Goal: Information Seeking & Learning: Learn about a topic

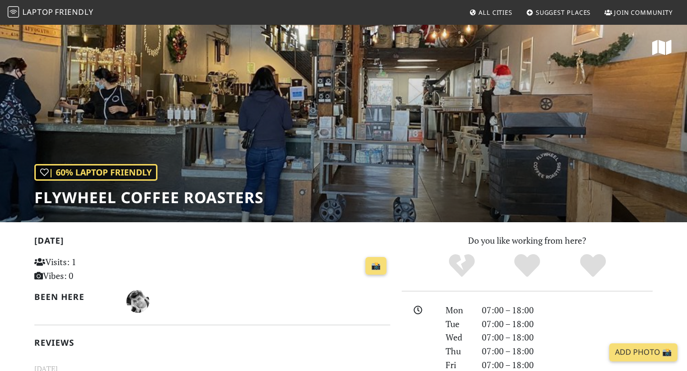
click at [496, 11] on span "All Cities" at bounding box center [495, 12] width 34 height 9
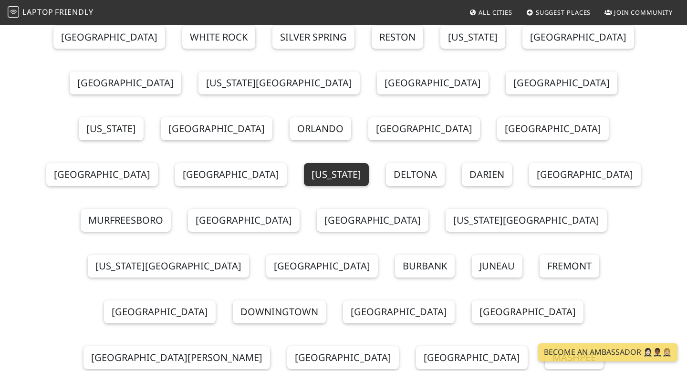
scroll to position [172, 0]
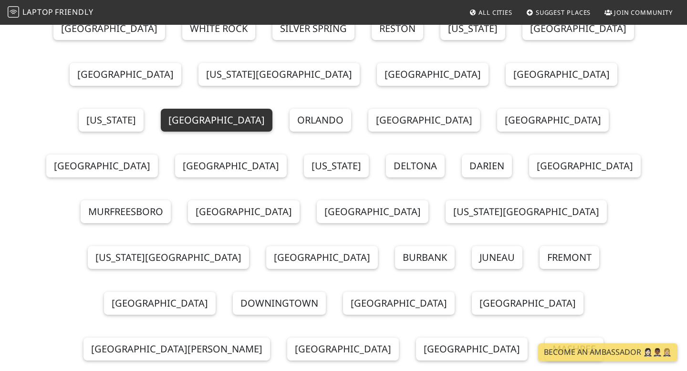
click at [260, 109] on link "[GEOGRAPHIC_DATA]" at bounding box center [217, 120] width 112 height 23
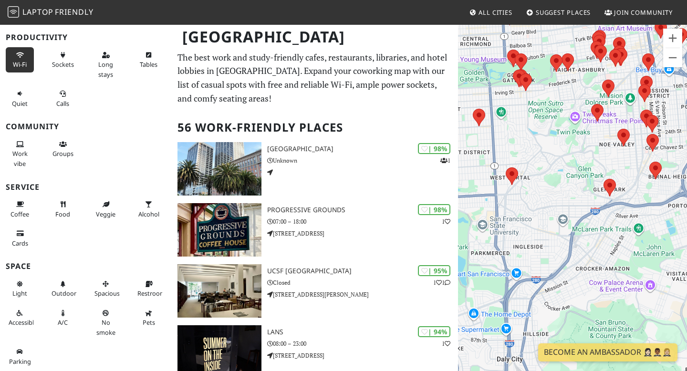
click at [20, 57] on icon at bounding box center [20, 55] width 8 height 6
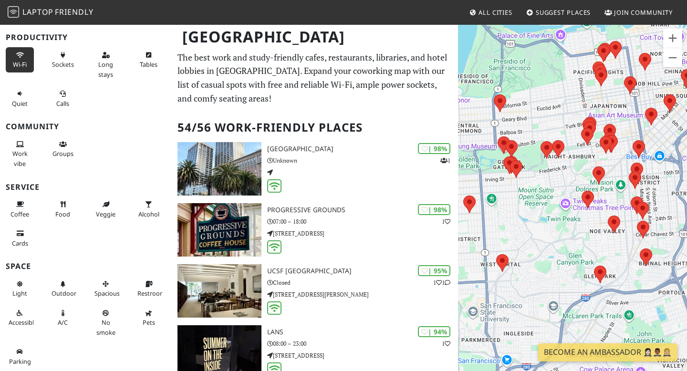
drag, startPoint x: 583, startPoint y: 118, endPoint x: 573, endPoint y: 208, distance: 91.1
click at [573, 208] on div at bounding box center [572, 209] width 229 height 371
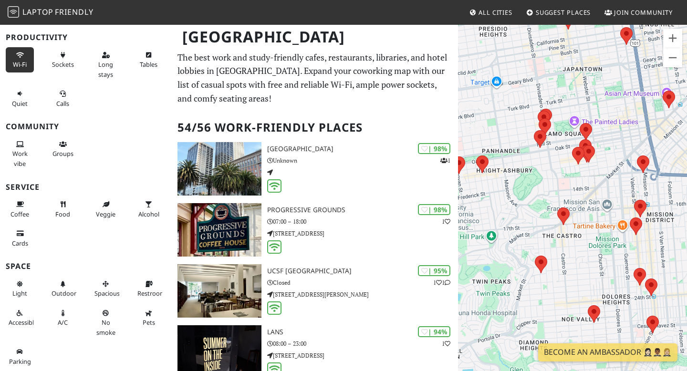
drag, startPoint x: 621, startPoint y: 155, endPoint x: 533, endPoint y: 158, distance: 88.3
click at [533, 158] on div at bounding box center [572, 209] width 229 height 371
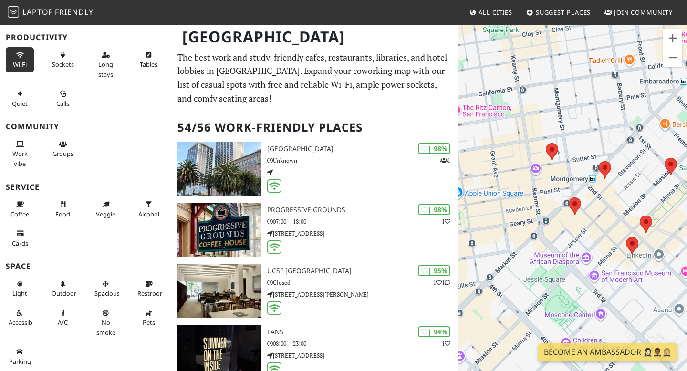
drag, startPoint x: 566, startPoint y: 266, endPoint x: 686, endPoint y: 212, distance: 131.5
click at [686, 212] on div at bounding box center [572, 209] width 229 height 371
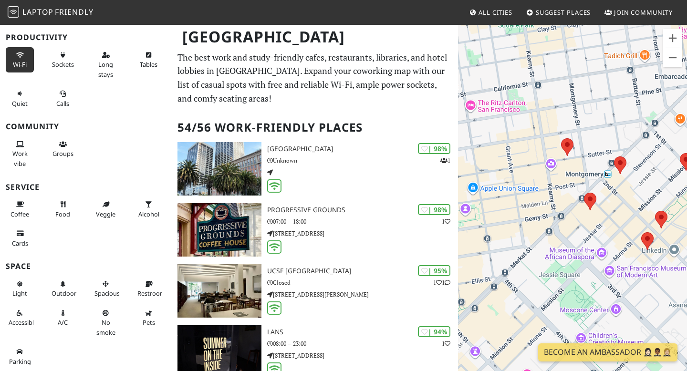
click at [686, 202] on div at bounding box center [572, 209] width 229 height 371
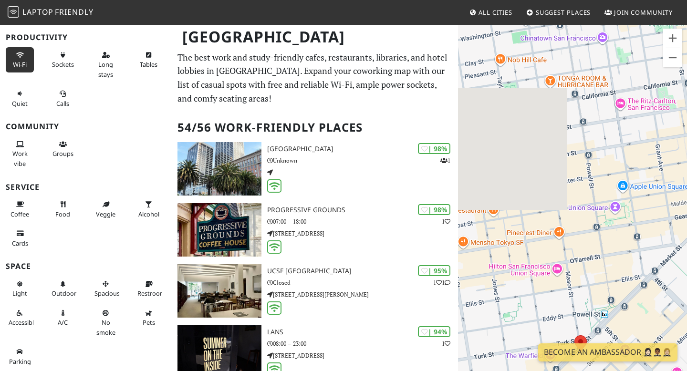
drag, startPoint x: 527, startPoint y: 236, endPoint x: 685, endPoint y: 236, distance: 158.8
click at [685, 236] on div at bounding box center [572, 209] width 229 height 371
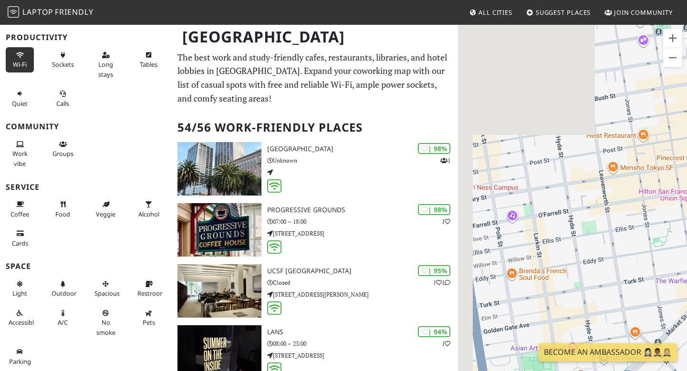
drag, startPoint x: 537, startPoint y: 250, endPoint x: 686, endPoint y: 169, distance: 169.7
click at [686, 169] on div at bounding box center [572, 209] width 229 height 371
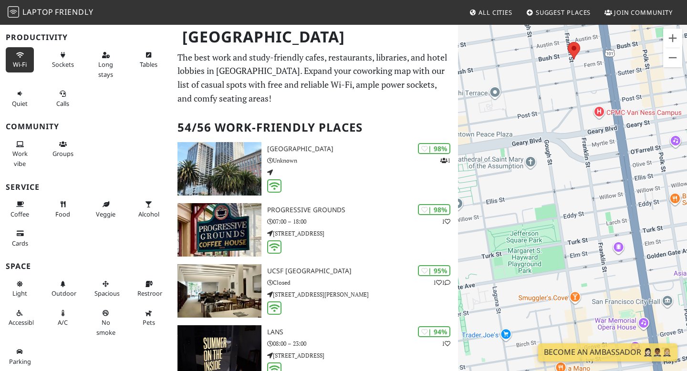
drag, startPoint x: 514, startPoint y: 242, endPoint x: 673, endPoint y: 173, distance: 173.4
click at [673, 173] on div at bounding box center [572, 209] width 229 height 371
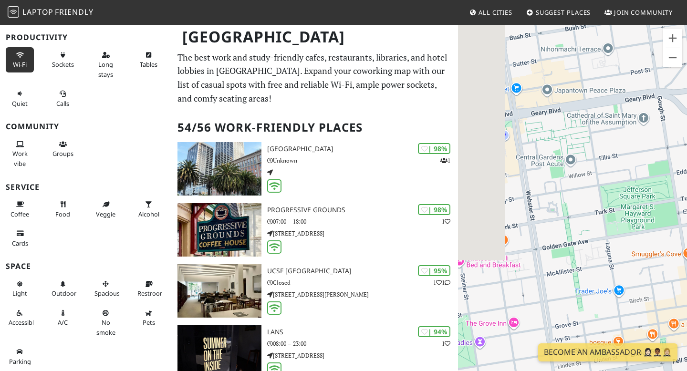
drag, startPoint x: 526, startPoint y: 211, endPoint x: 674, endPoint y: 151, distance: 159.2
click at [674, 151] on div at bounding box center [572, 209] width 229 height 371
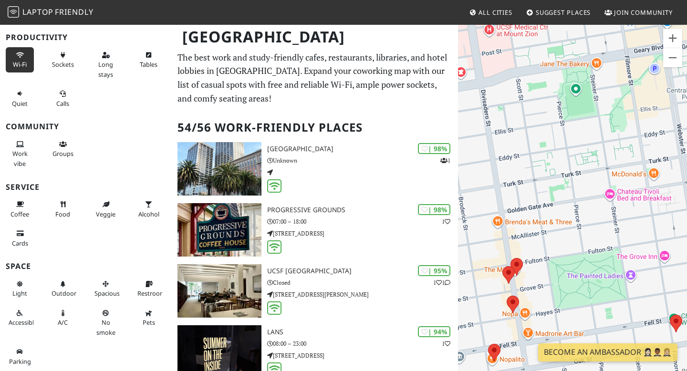
drag, startPoint x: 547, startPoint y: 199, endPoint x: 664, endPoint y: 147, distance: 127.7
click at [664, 147] on div at bounding box center [572, 209] width 229 height 371
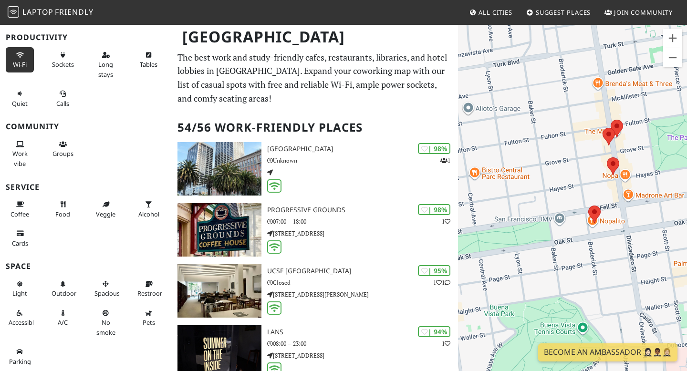
drag, startPoint x: 542, startPoint y: 224, endPoint x: 637, endPoint y: 85, distance: 167.8
click at [638, 85] on div at bounding box center [572, 209] width 229 height 371
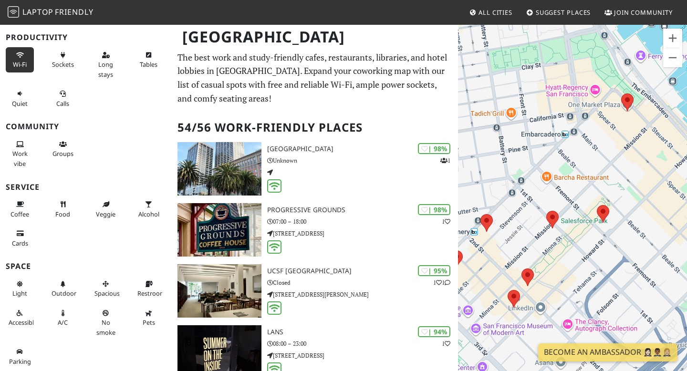
scroll to position [3, 0]
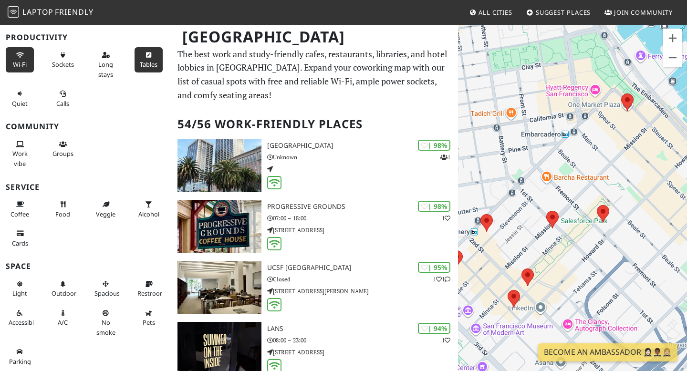
click at [150, 58] on button "Tables" at bounding box center [149, 59] width 28 height 25
click at [107, 58] on button "Long stays" at bounding box center [106, 64] width 28 height 35
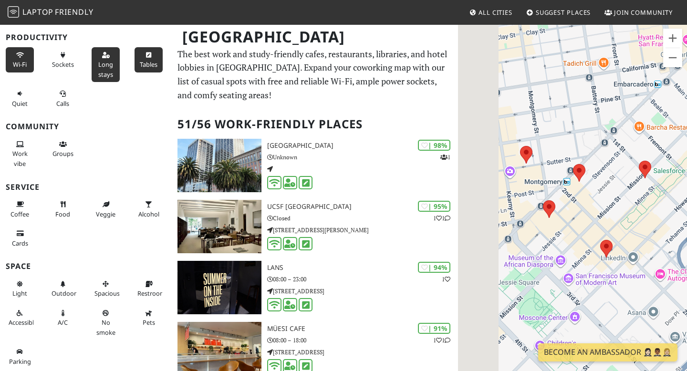
drag, startPoint x: 540, startPoint y: 255, endPoint x: 686, endPoint y: 175, distance: 166.5
click at [686, 176] on div at bounding box center [572, 209] width 229 height 371
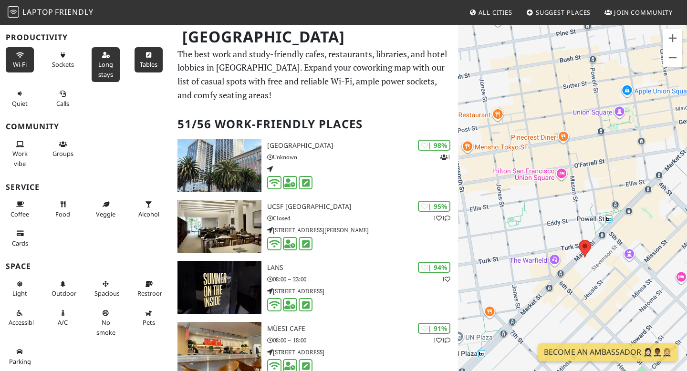
drag, startPoint x: 558, startPoint y: 219, endPoint x: 674, endPoint y: 155, distance: 133.2
click at [674, 155] on div at bounding box center [572, 209] width 229 height 371
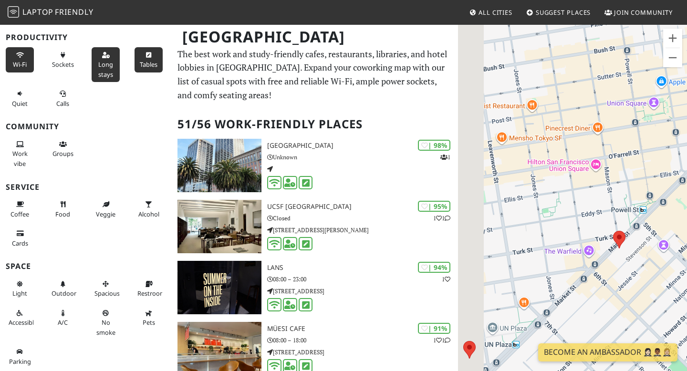
drag, startPoint x: 517, startPoint y: 141, endPoint x: 592, endPoint y: 126, distance: 76.7
click at [592, 126] on div at bounding box center [572, 209] width 229 height 371
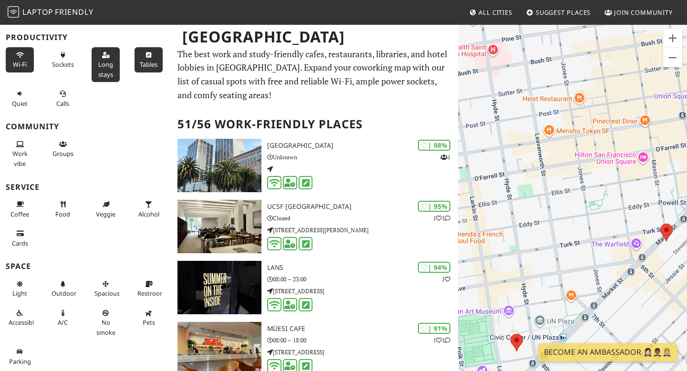
drag, startPoint x: 560, startPoint y: 165, endPoint x: 686, endPoint y: 70, distance: 158.7
click at [686, 71] on div at bounding box center [572, 209] width 229 height 371
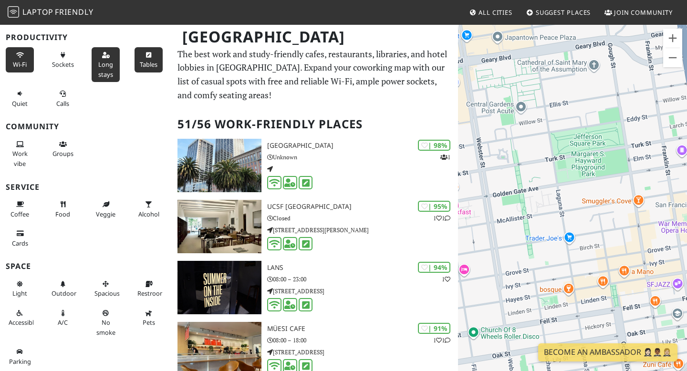
drag, startPoint x: 520, startPoint y: 124, endPoint x: 685, endPoint y: 88, distance: 168.3
click at [686, 88] on div at bounding box center [572, 209] width 229 height 371
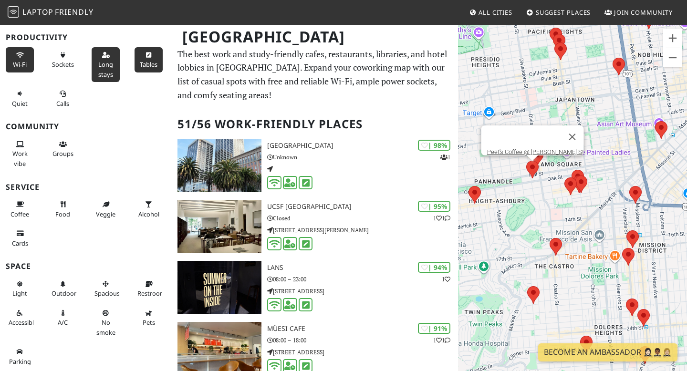
click at [526, 161] on area at bounding box center [526, 161] width 0 height 0
click at [526, 148] on link "Peet's Coffee @ [PERSON_NAME] St" at bounding box center [535, 151] width 97 height 7
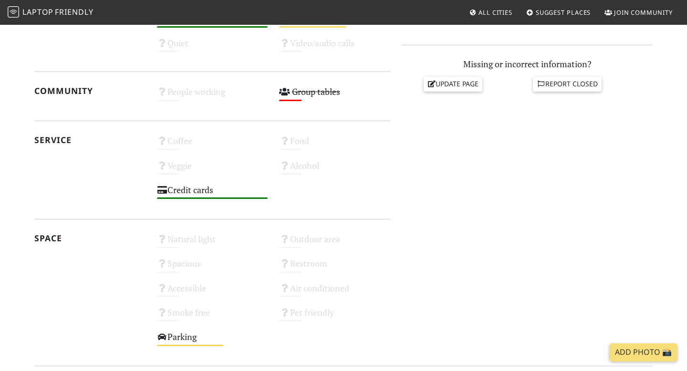
scroll to position [418, 0]
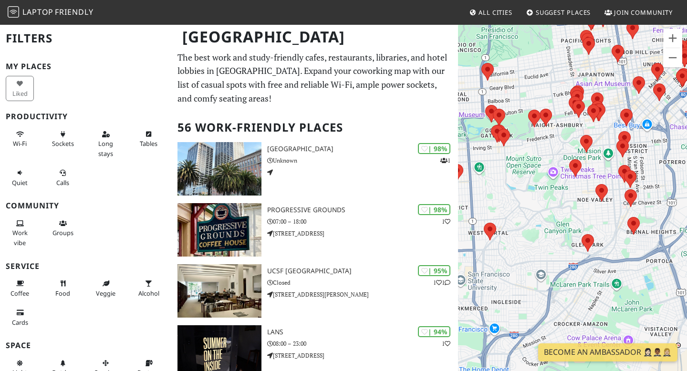
drag, startPoint x: 535, startPoint y: 95, endPoint x: 535, endPoint y: 132, distance: 36.3
click at [535, 132] on div at bounding box center [572, 209] width 229 height 371
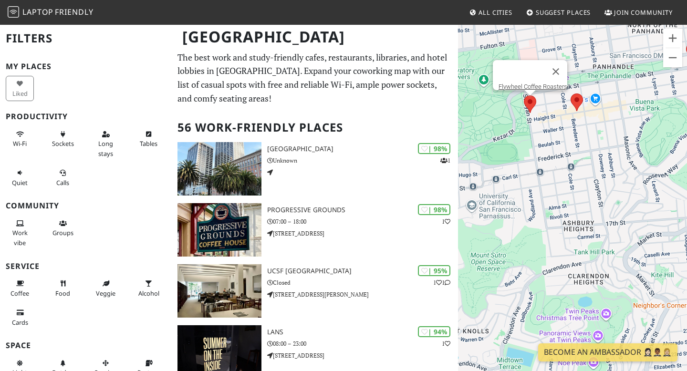
click at [524, 95] on area at bounding box center [524, 95] width 0 height 0
click at [531, 83] on link "Flywheel Coffee Roasters" at bounding box center [532, 86] width 69 height 7
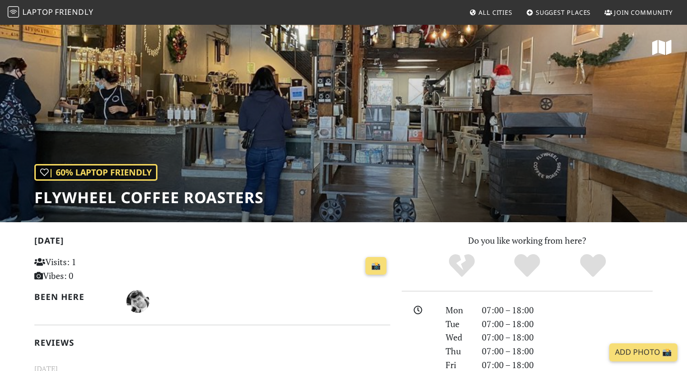
click at [167, 198] on h1 "Flywheel Coffee Roasters" at bounding box center [148, 197] width 229 height 18
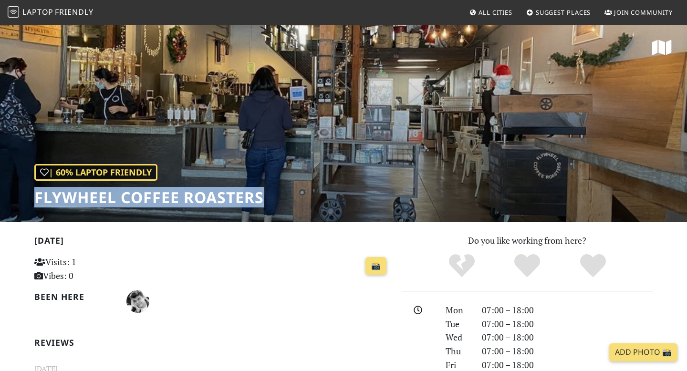
click at [167, 198] on h1 "Flywheel Coffee Roasters" at bounding box center [148, 197] width 229 height 18
copy div "Flywheel Coffee Roasters"
